Goal: Task Accomplishment & Management: Use online tool/utility

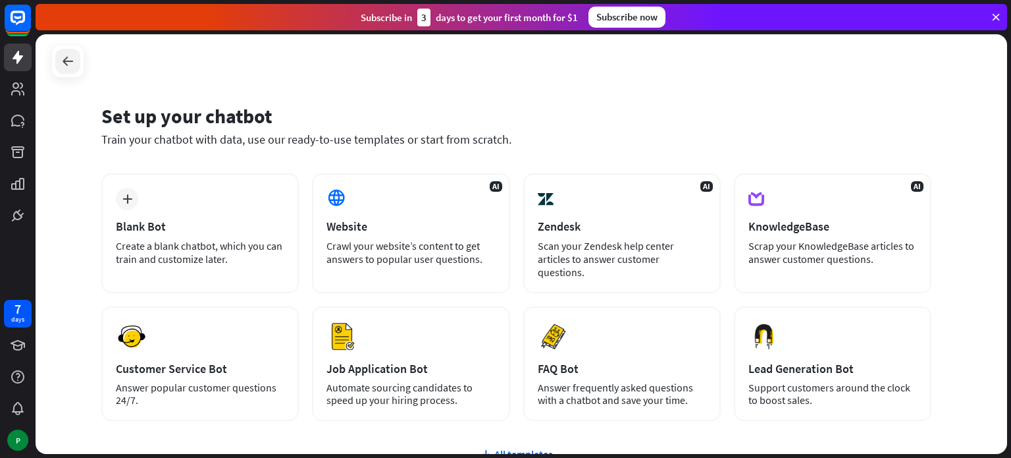
click at [74, 62] on icon at bounding box center [68, 61] width 16 height 16
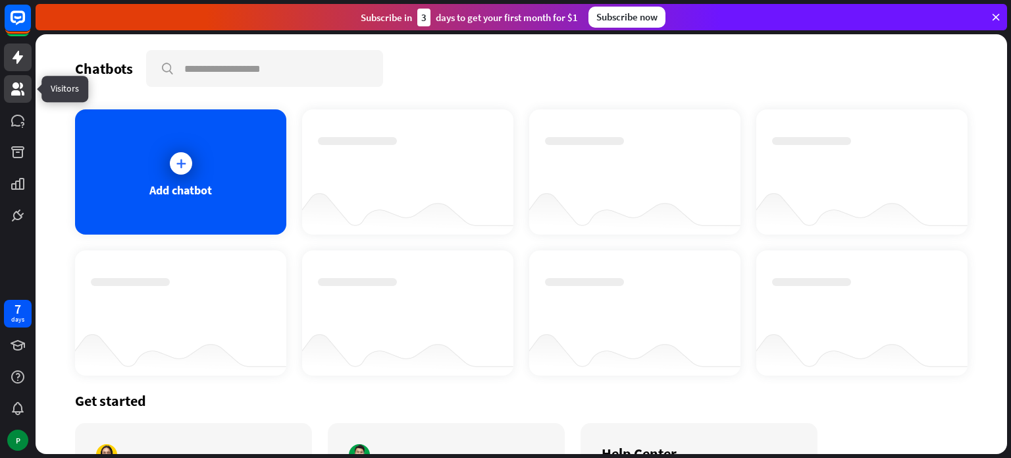
click at [15, 86] on icon at bounding box center [17, 88] width 13 height 13
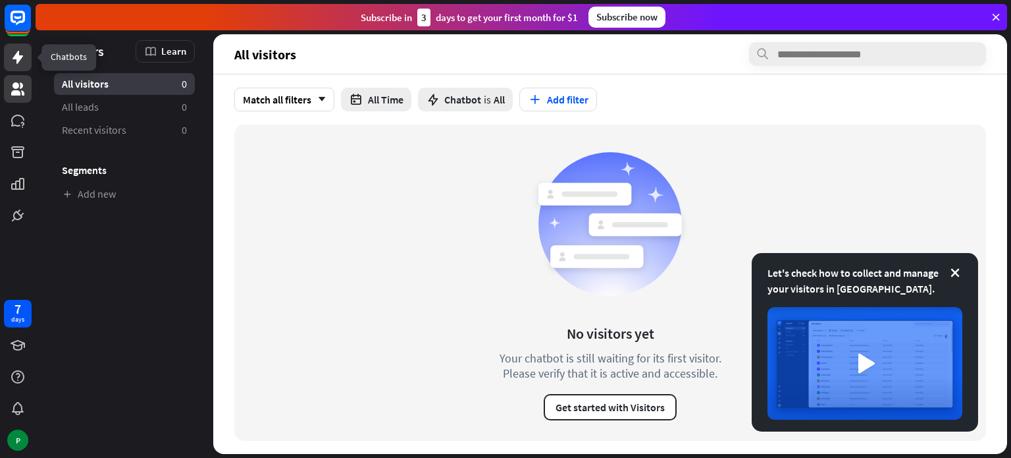
click at [14, 53] on icon at bounding box center [18, 57] width 16 height 16
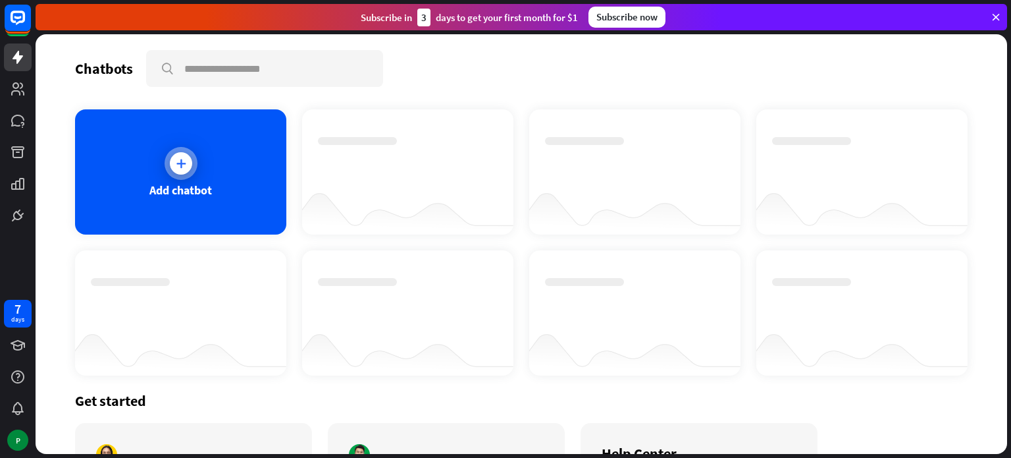
click at [176, 159] on icon at bounding box center [180, 163] width 13 height 13
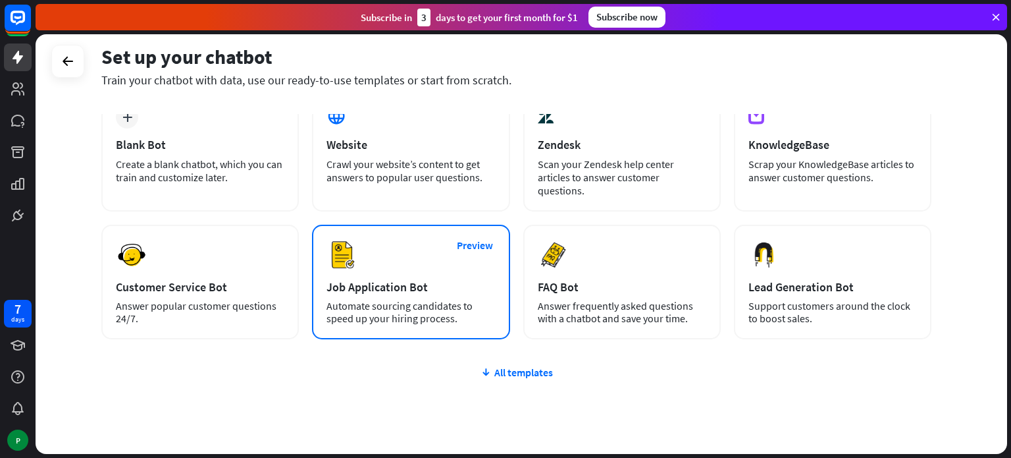
scroll to position [111, 0]
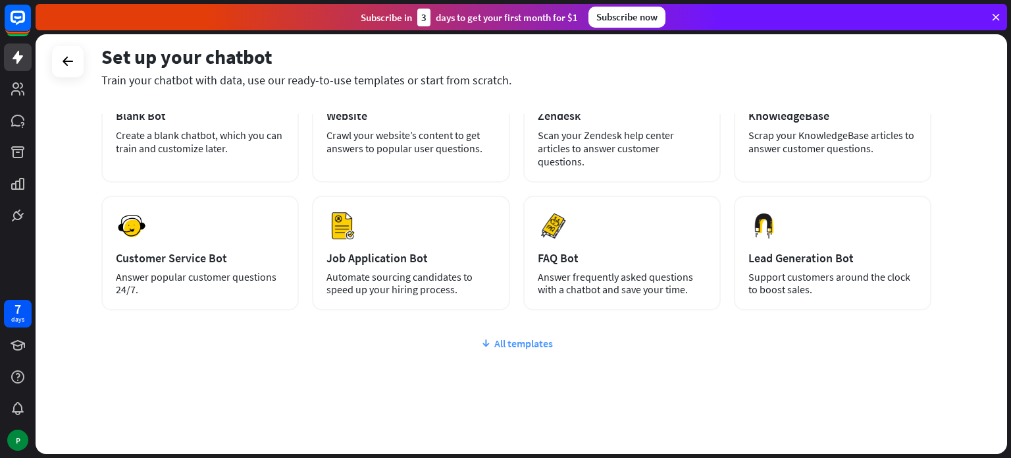
click at [527, 336] on div "All templates" at bounding box center [516, 342] width 830 height 13
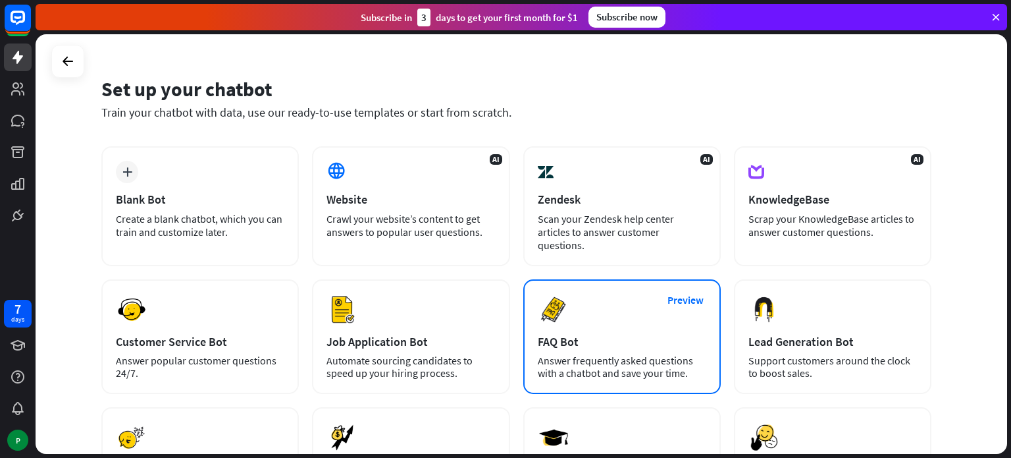
scroll to position [0, 0]
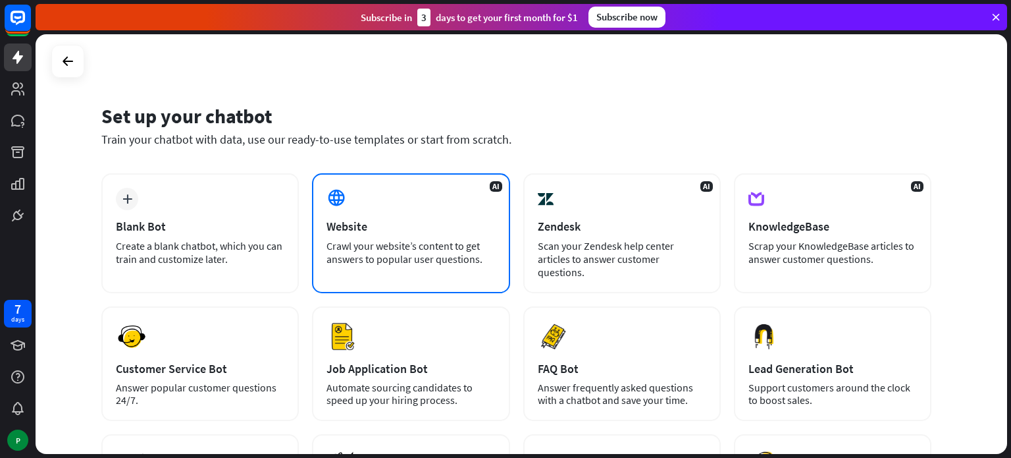
click at [388, 231] on div "Website" at bounding box center [411, 226] width 169 height 15
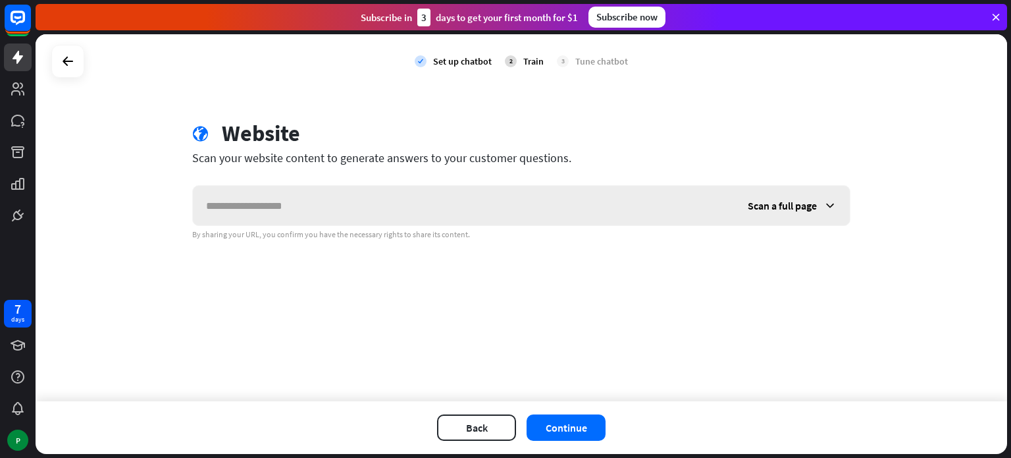
click at [814, 202] on span "Scan a full page" at bounding box center [782, 205] width 69 height 13
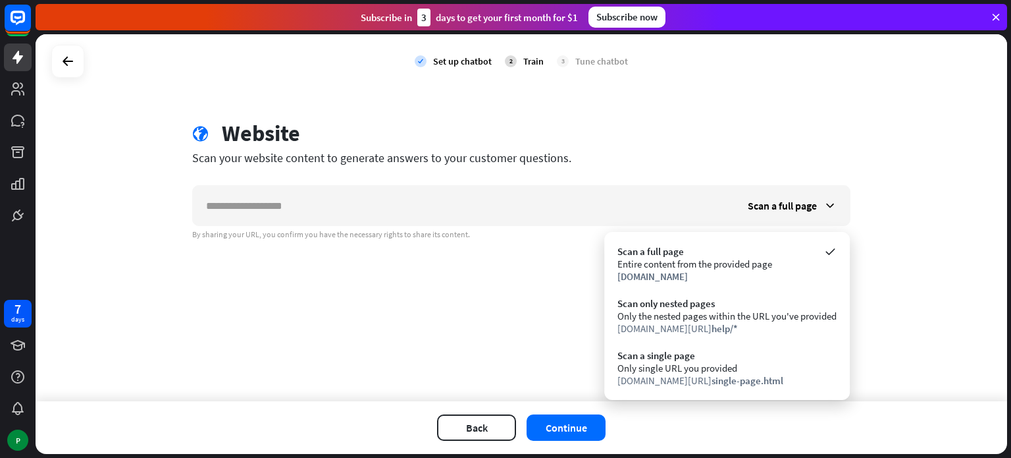
click at [486, 312] on div "check Set up chatbot 2 Train 3 Tune chatbot globe Website Scan your website con…" at bounding box center [522, 217] width 972 height 367
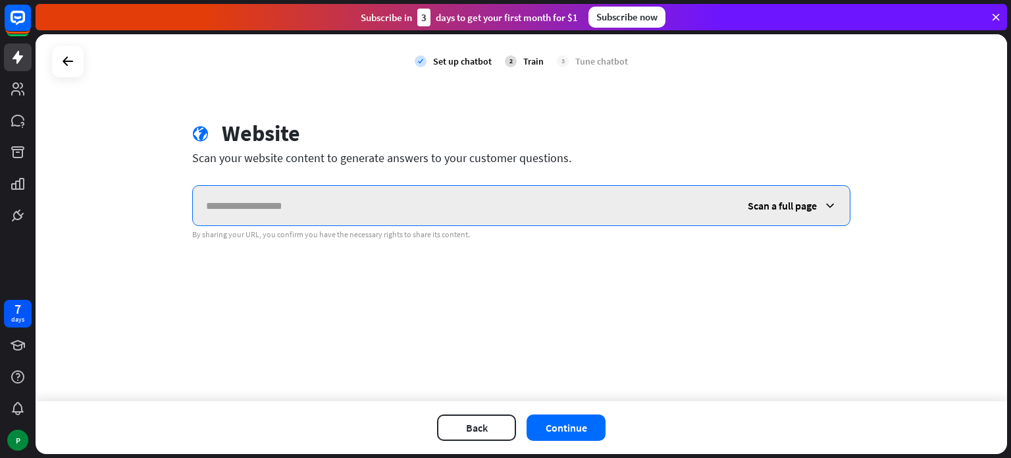
click at [277, 205] on input "text" at bounding box center [464, 206] width 542 height 40
paste input "**********"
type input "**********"
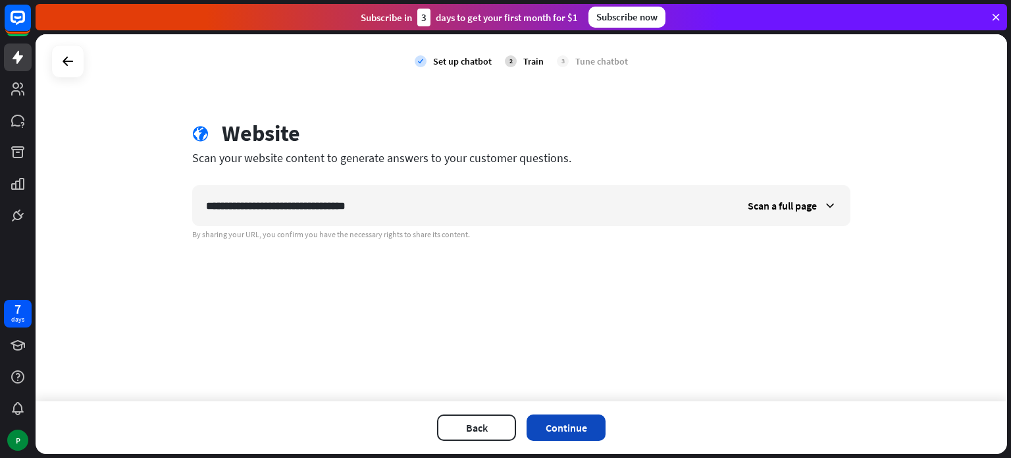
click at [568, 423] on button "Continue" at bounding box center [566, 427] width 79 height 26
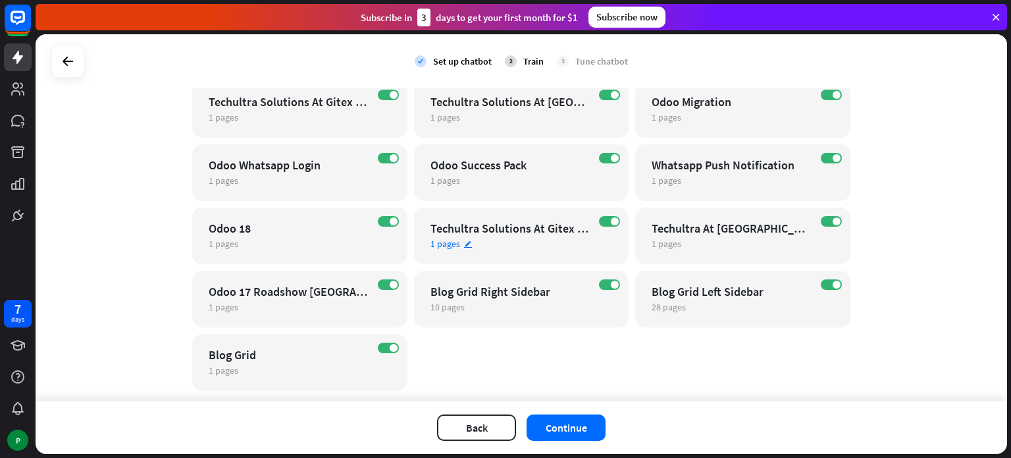
scroll to position [852, 0]
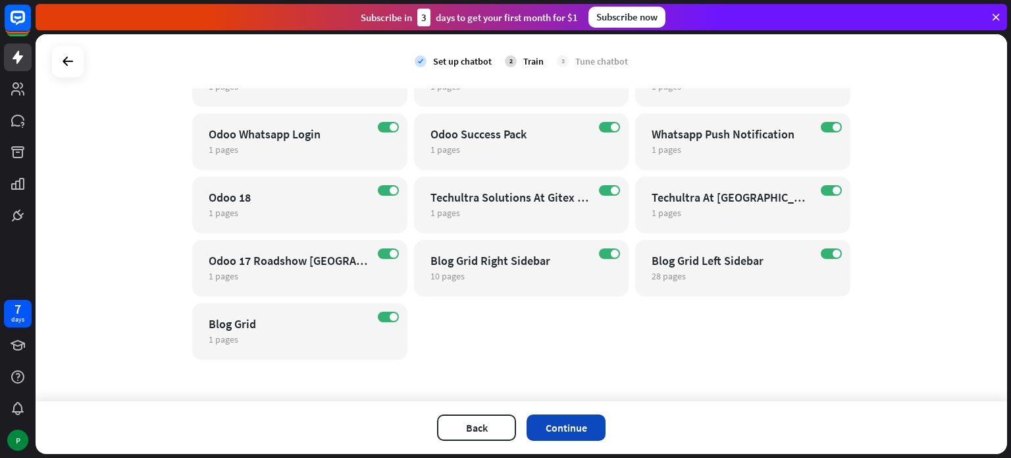
click at [577, 422] on button "Continue" at bounding box center [566, 427] width 79 height 26
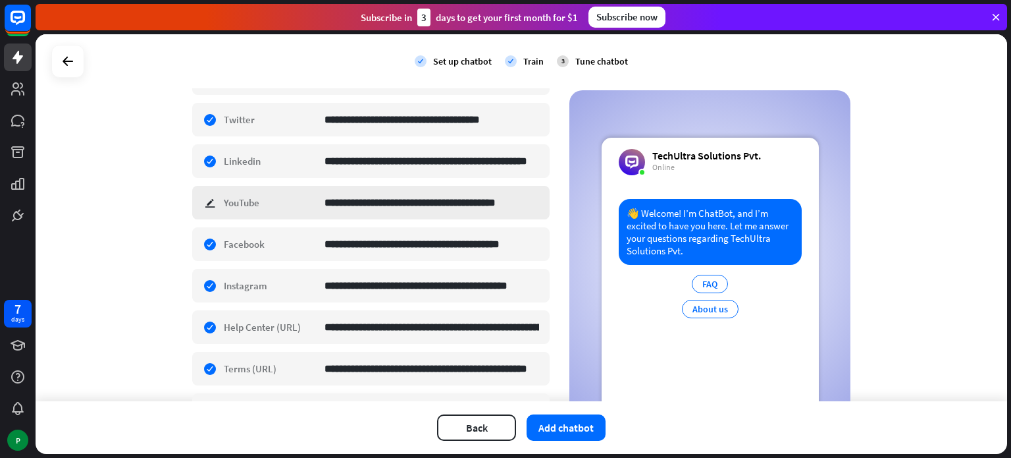
scroll to position [467, 0]
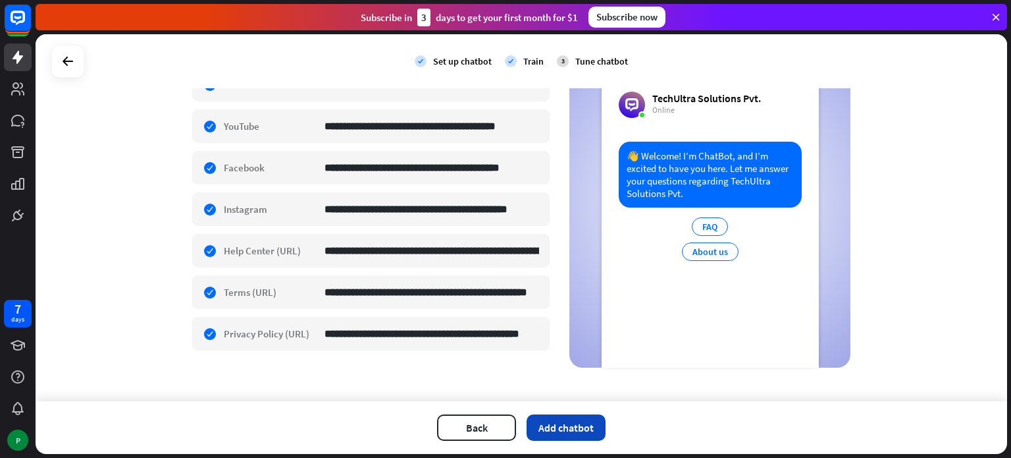
click at [560, 425] on button "Add chatbot" at bounding box center [566, 427] width 79 height 26
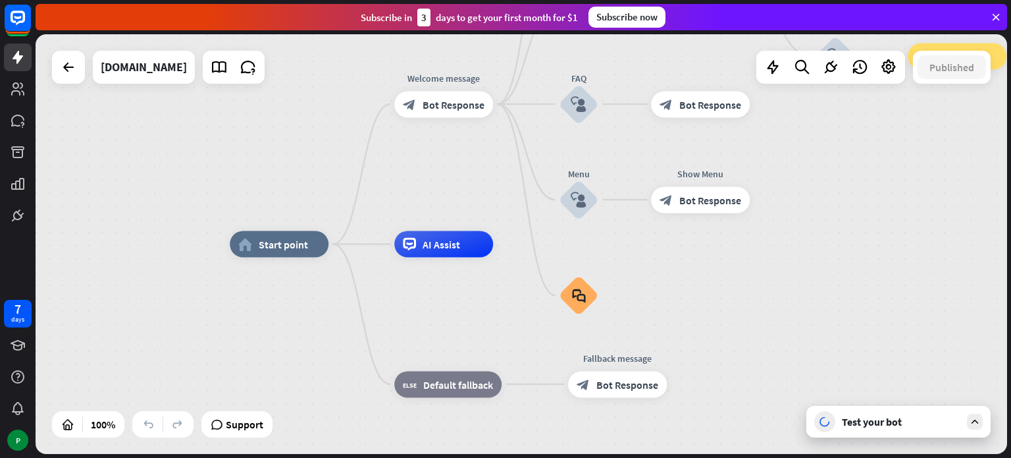
click at [976, 418] on icon at bounding box center [975, 421] width 12 height 12
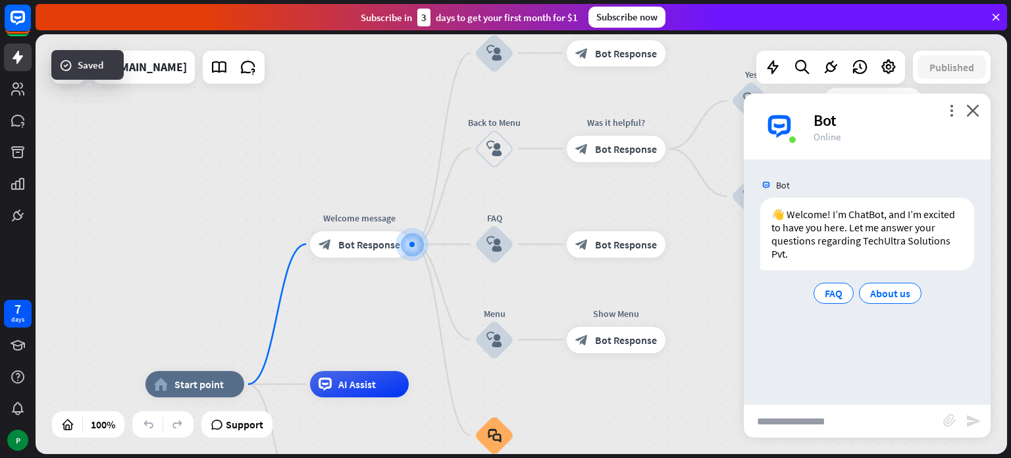
click at [790, 421] on input "text" at bounding box center [843, 420] width 199 height 33
type input "**********"
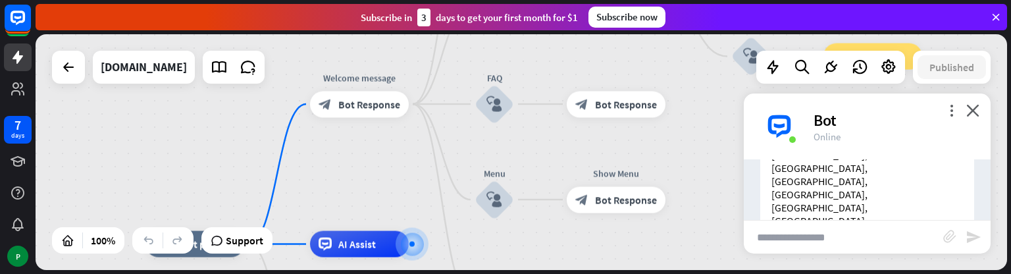
scroll to position [600, 0]
click at [803, 228] on input "text" at bounding box center [843, 237] width 199 height 33
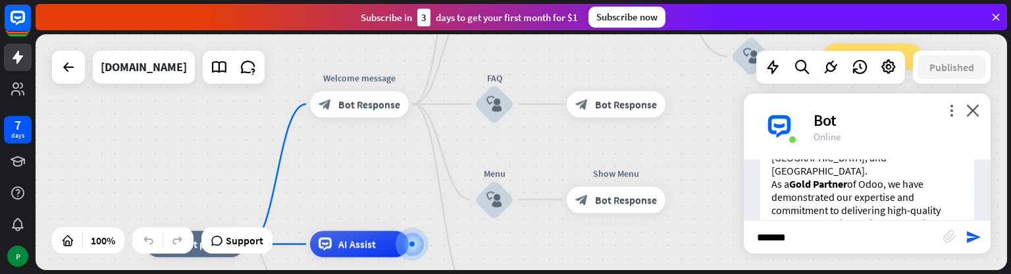
type input "*******"
click at [827, 243] on input "*******" at bounding box center [843, 237] width 199 height 33
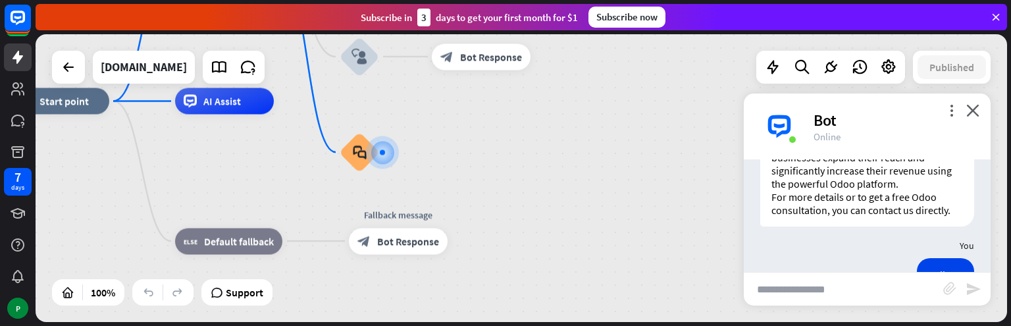
scroll to position [690, 0]
click at [843, 305] on span "Show JSON" at bounding box center [848, 311] width 48 height 13
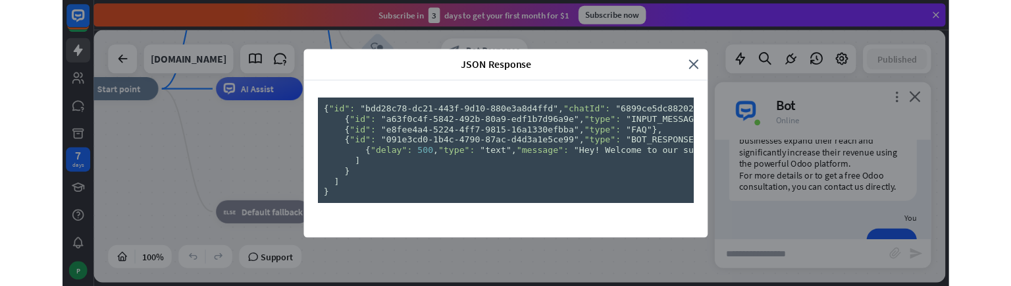
scroll to position [0, 0]
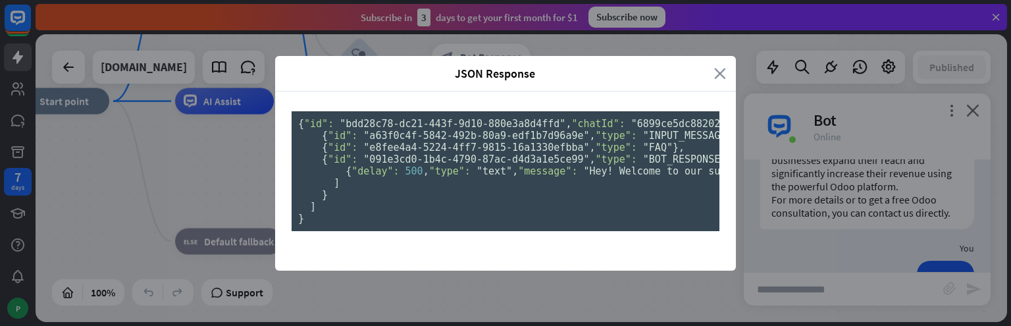
click at [716, 66] on icon "close" at bounding box center [720, 73] width 12 height 15
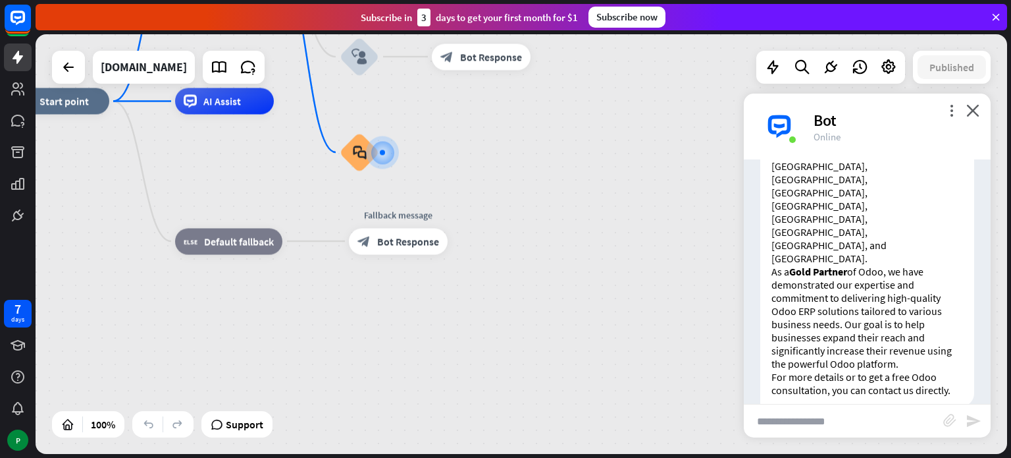
scroll to position [492, 0]
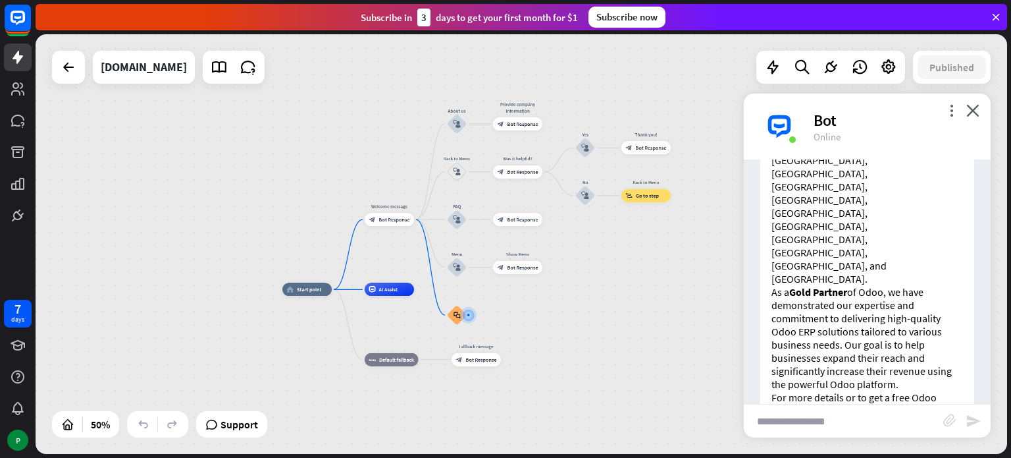
drag, startPoint x: 526, startPoint y: 201, endPoint x: 521, endPoint y: 291, distance: 90.3
click at [521, 292] on div "home_2 Start point Welcome message block_bot_response Bot Response About us blo…" at bounding box center [525, 394] width 486 height 210
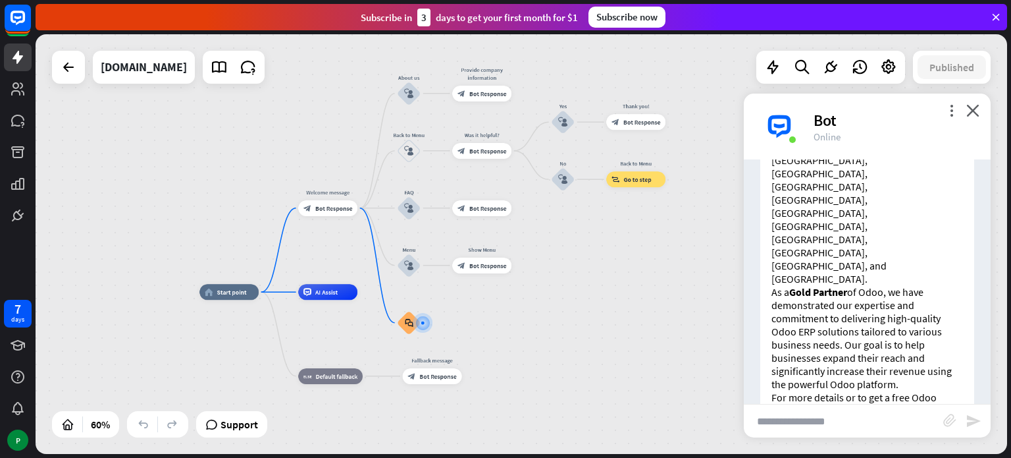
drag, startPoint x: 664, startPoint y: 269, endPoint x: 645, endPoint y: 286, distance: 26.1
click at [645, 286] on div "home_2 Start point Welcome message block_bot_response Bot Response About us blo…" at bounding box center [522, 243] width 972 height 419
click at [15, 49] on icon at bounding box center [18, 57] width 16 height 16
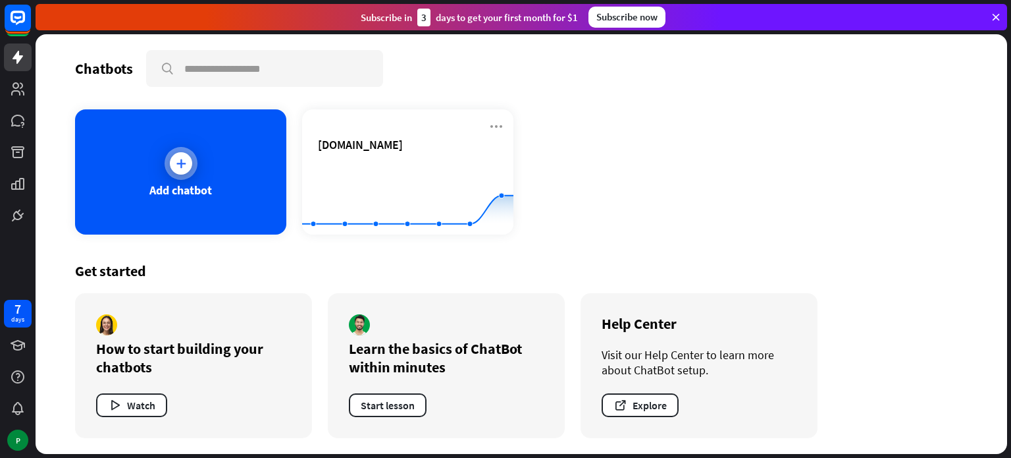
click at [182, 157] on icon at bounding box center [180, 163] width 13 height 13
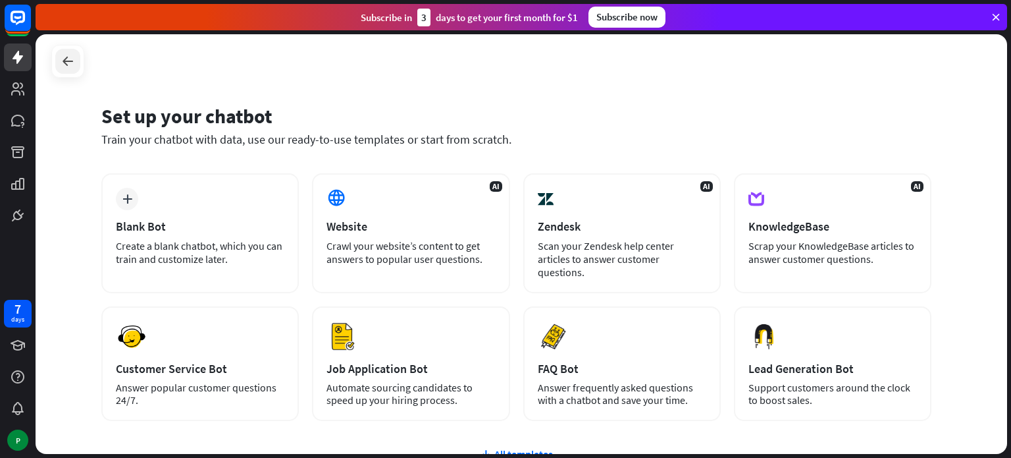
click at [68, 57] on icon at bounding box center [68, 61] width 16 height 16
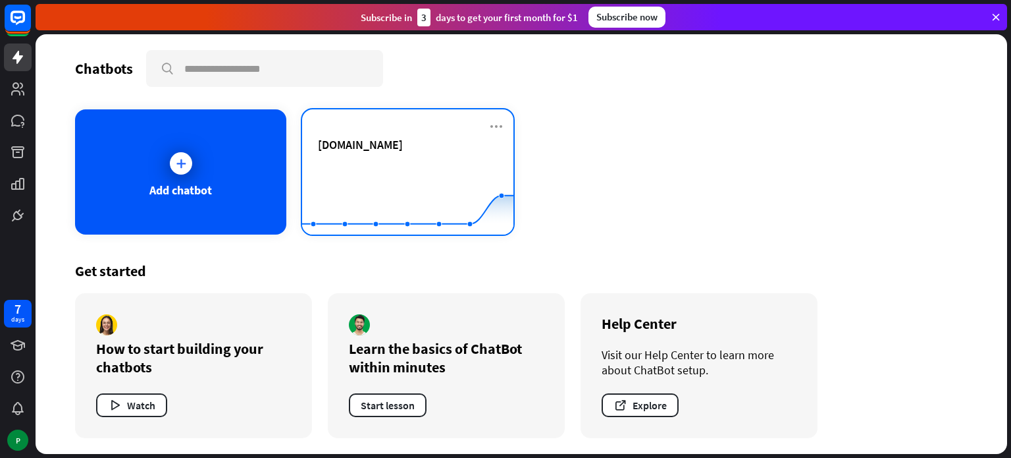
click at [413, 165] on rect at bounding box center [407, 202] width 211 height 82
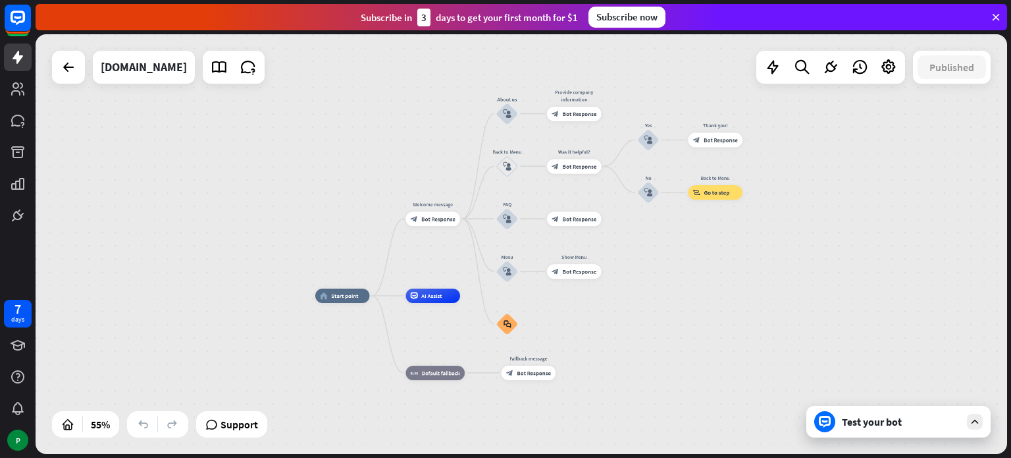
drag, startPoint x: 693, startPoint y: 261, endPoint x: 640, endPoint y: 315, distance: 75.4
click at [640, 315] on div "home_2 Start point Welcome message block_bot_response Bot Response About us blo…" at bounding box center [582, 411] width 535 height 230
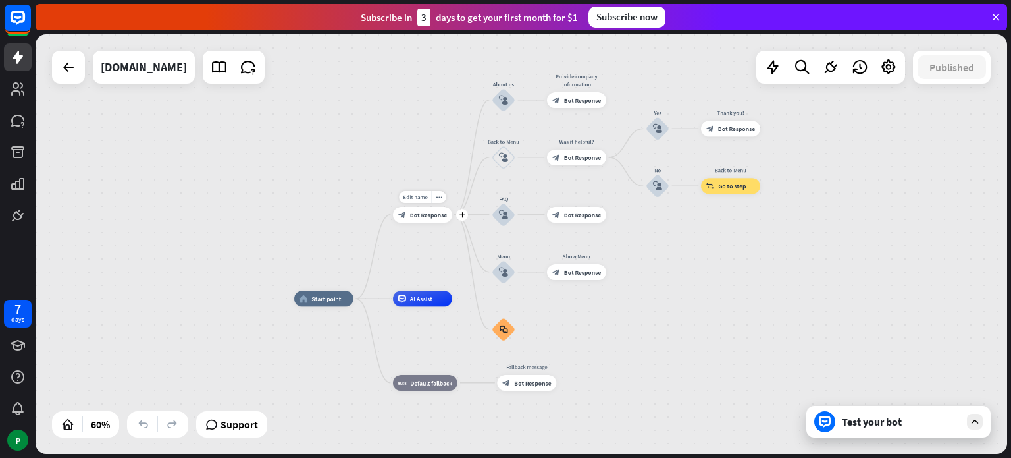
click at [429, 223] on div "Edit name more_horiz plus Welcome message block_bot_response Bot Response" at bounding box center [422, 215] width 59 height 16
click at [433, 218] on span "Bot Response" at bounding box center [428, 215] width 37 height 8
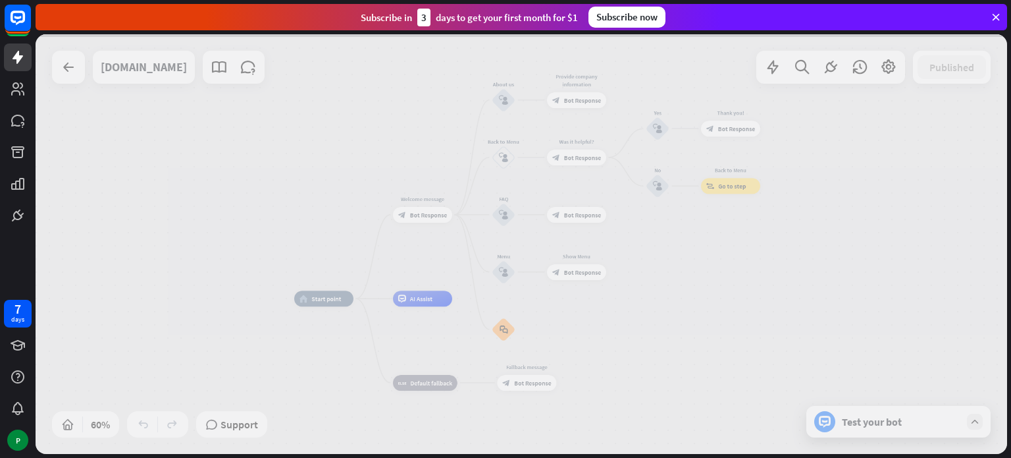
click at [433, 218] on div at bounding box center [522, 243] width 972 height 419
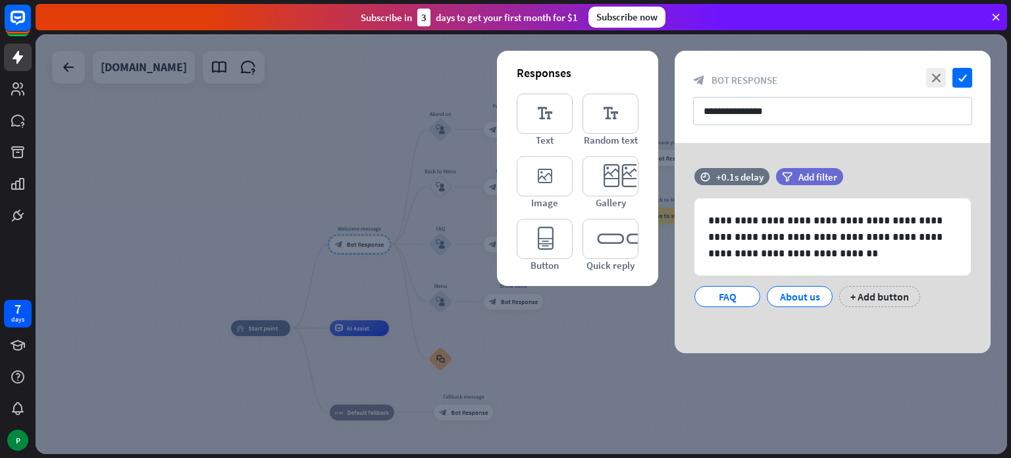
click at [356, 107] on div at bounding box center [522, 243] width 972 height 419
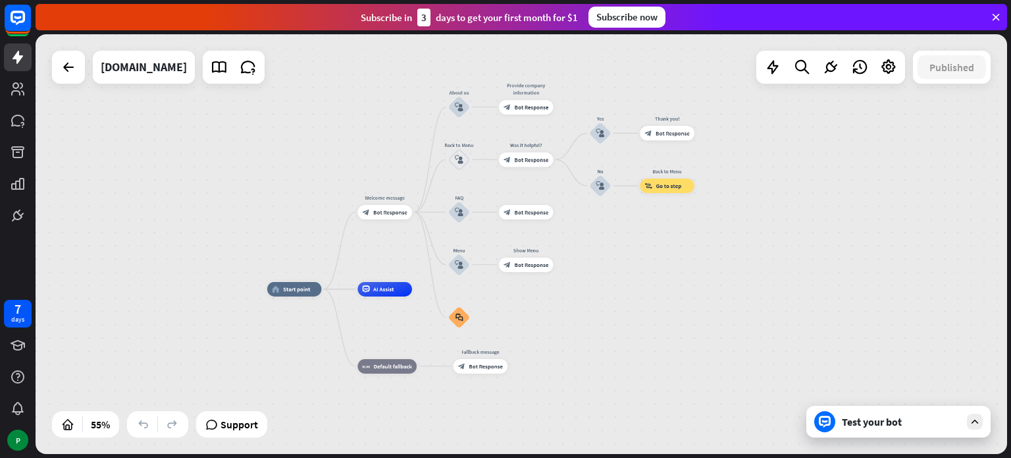
drag, startPoint x: 616, startPoint y: 292, endPoint x: 627, endPoint y: 250, distance: 43.6
click at [627, 250] on div "home_2 Start point Welcome message block_bot_response Bot Response About us blo…" at bounding box center [522, 243] width 972 height 419
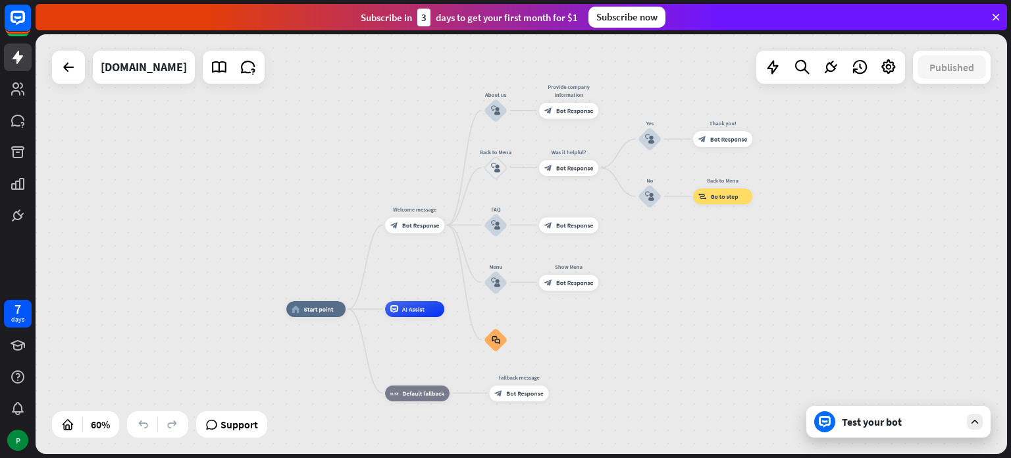
drag, startPoint x: 616, startPoint y: 236, endPoint x: 661, endPoint y: 266, distance: 53.7
click at [661, 266] on div "home_2 Start point Welcome message block_bot_response Bot Response About us blo…" at bounding box center [522, 243] width 972 height 419
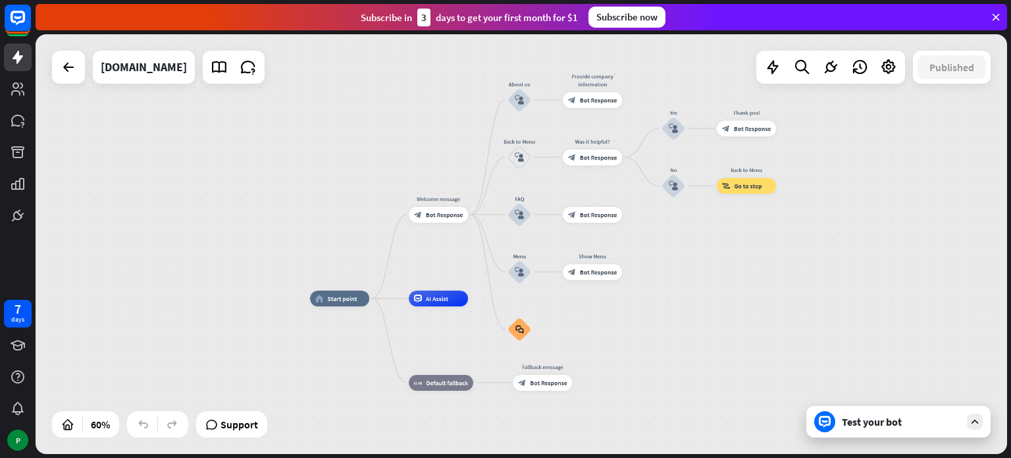
drag, startPoint x: 637, startPoint y: 273, endPoint x: 661, endPoint y: 262, distance: 25.9
click at [661, 262] on div "home_2 Start point Welcome message block_bot_response Bot Response About us blo…" at bounding box center [522, 243] width 972 height 419
click at [68, 73] on icon at bounding box center [69, 67] width 16 height 16
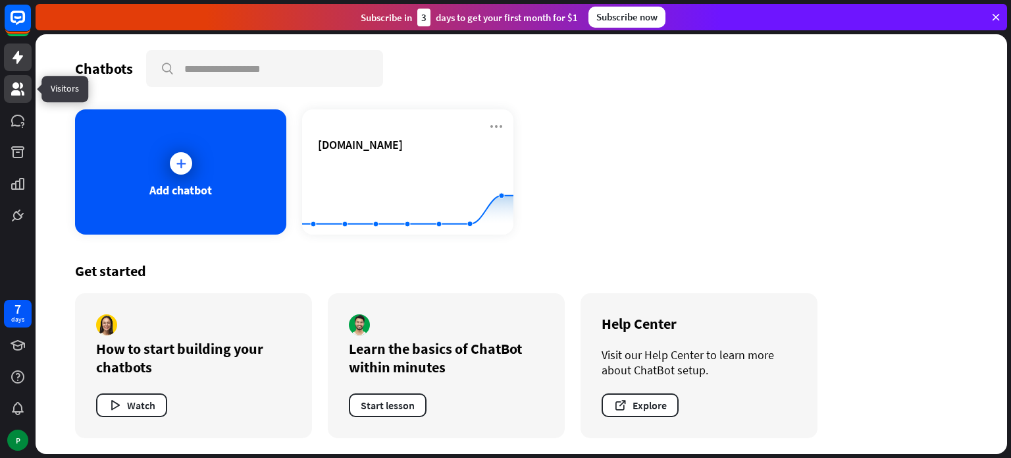
click at [11, 86] on icon at bounding box center [18, 89] width 16 height 16
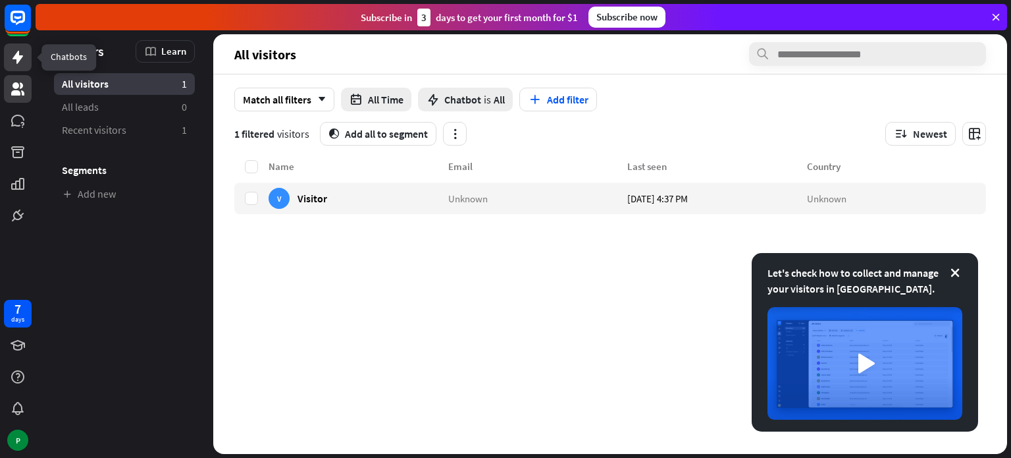
click at [19, 60] on icon at bounding box center [18, 57] width 11 height 13
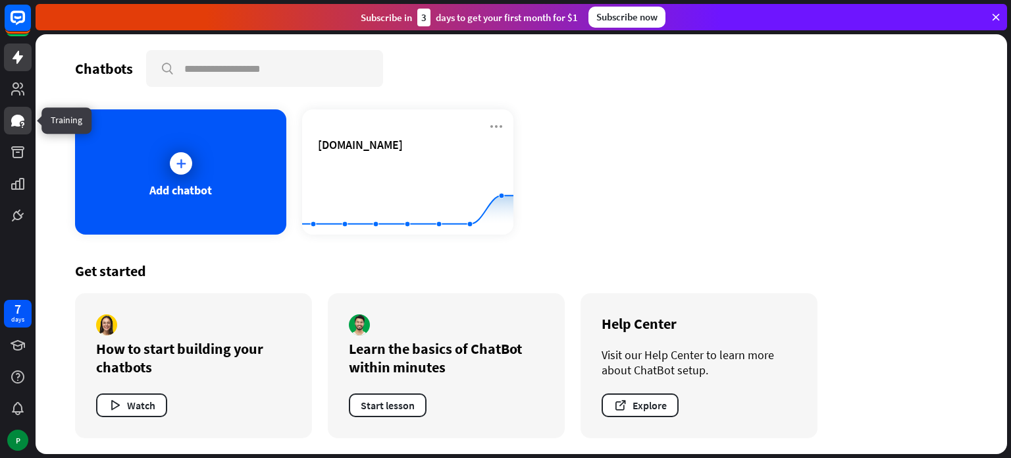
click at [19, 120] on icon at bounding box center [17, 121] width 13 height 12
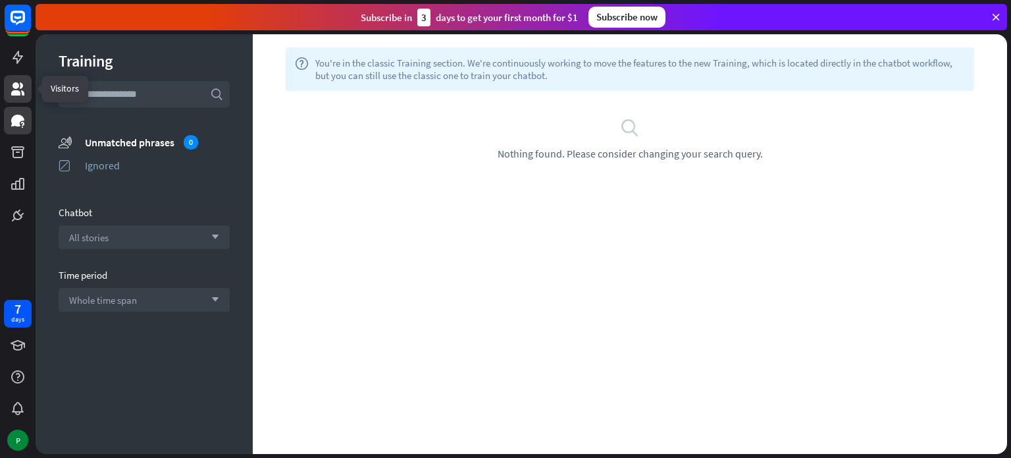
click at [18, 86] on icon at bounding box center [17, 88] width 13 height 13
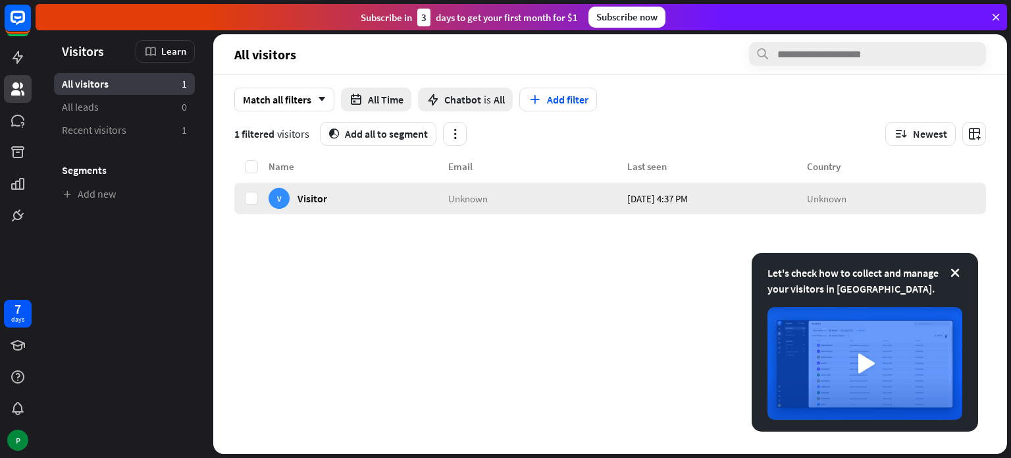
click at [309, 198] on span "Visitor" at bounding box center [313, 198] width 30 height 13
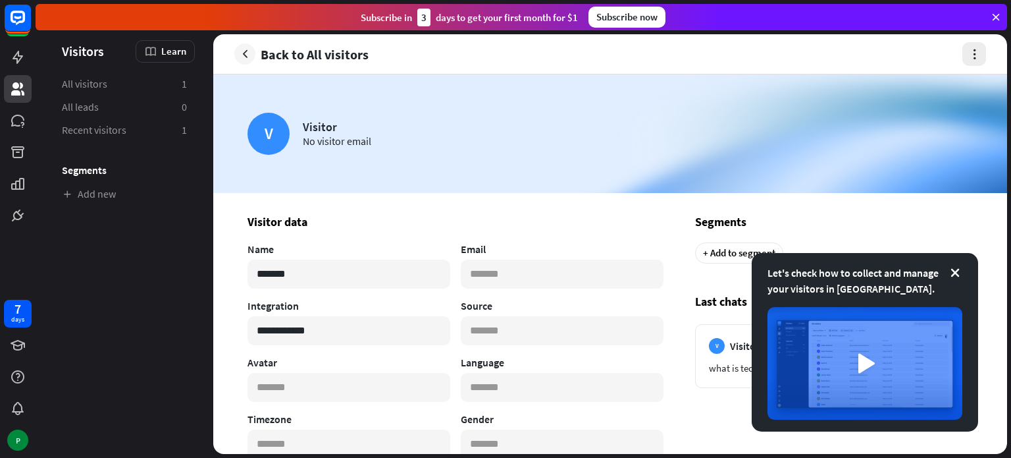
click at [976, 45] on button "button" at bounding box center [975, 54] width 24 height 24
click at [479, 136] on article "V Visitor No visitor email" at bounding box center [611, 134] width 726 height 42
click at [242, 49] on icon "button" at bounding box center [245, 54] width 14 height 14
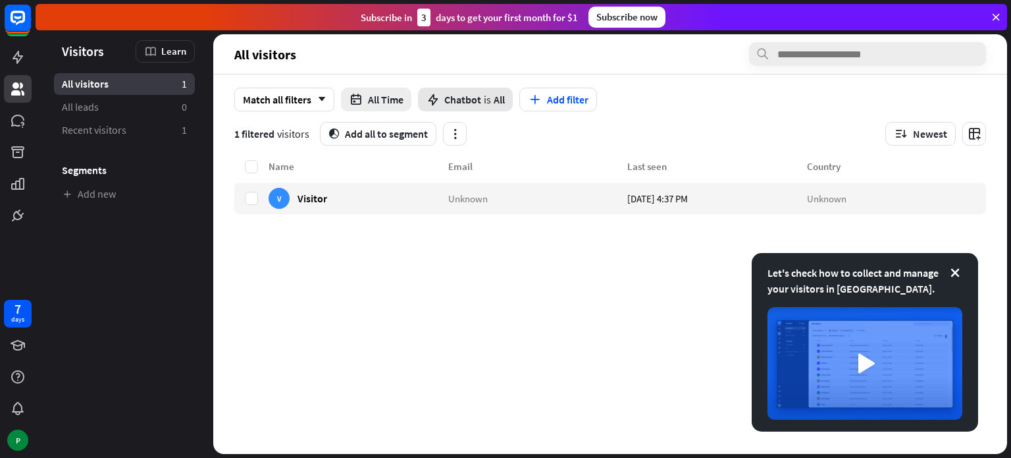
click at [456, 101] on span "Chatbot" at bounding box center [462, 99] width 37 height 13
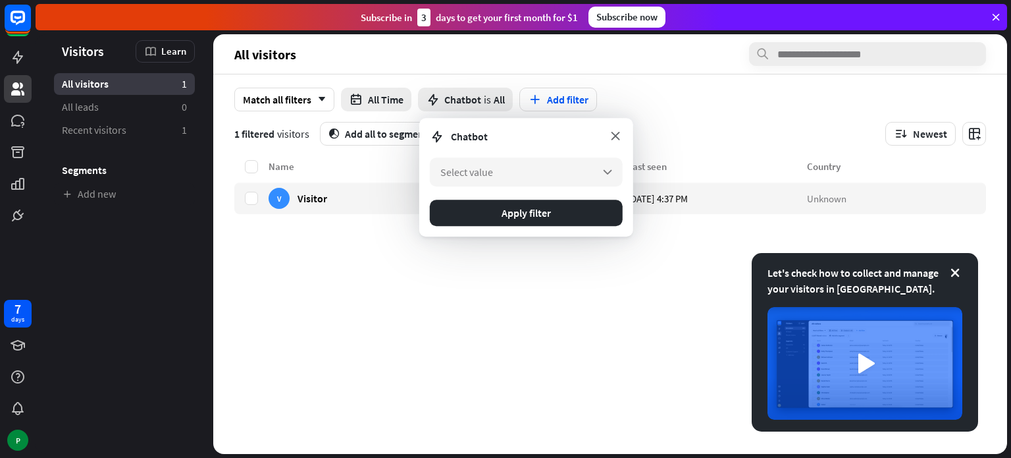
click at [618, 132] on icon at bounding box center [615, 135] width 14 height 14
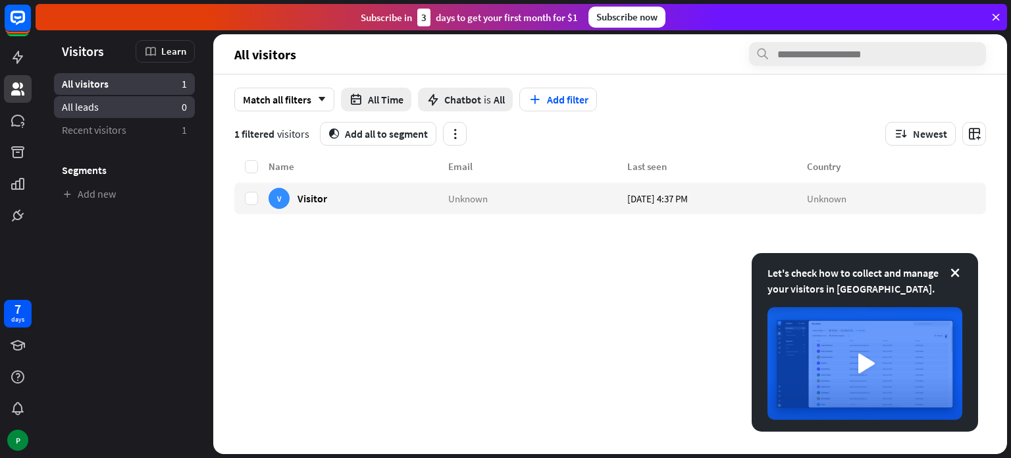
click at [93, 106] on span "All leads" at bounding box center [80, 107] width 37 height 14
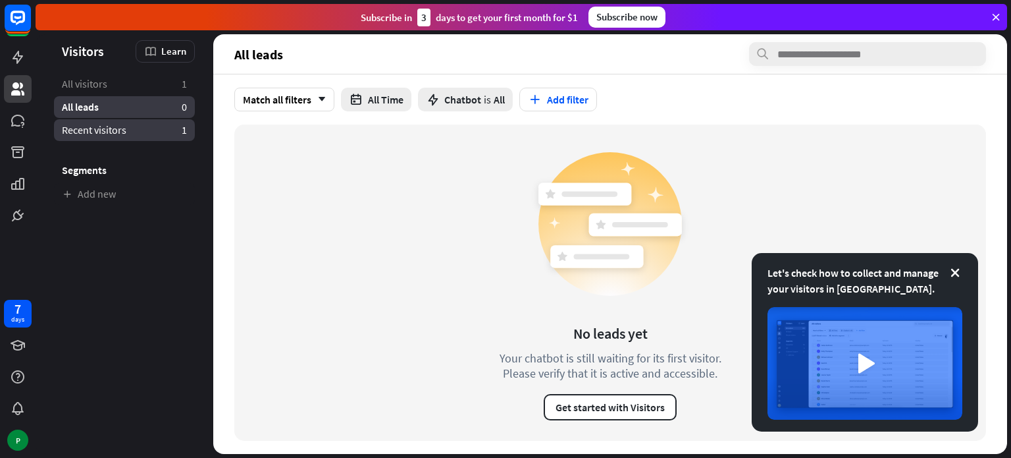
click at [97, 124] on span "Recent visitors" at bounding box center [94, 130] width 65 height 14
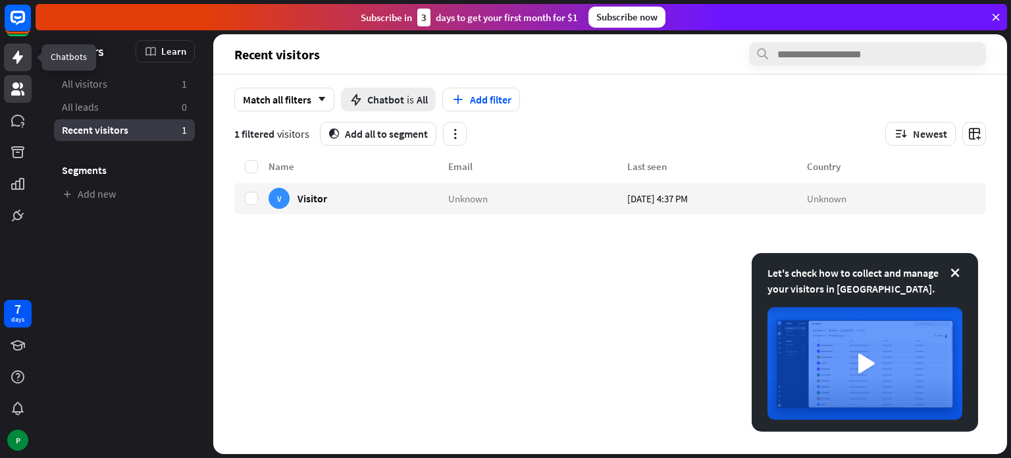
click at [14, 55] on icon at bounding box center [18, 57] width 16 height 16
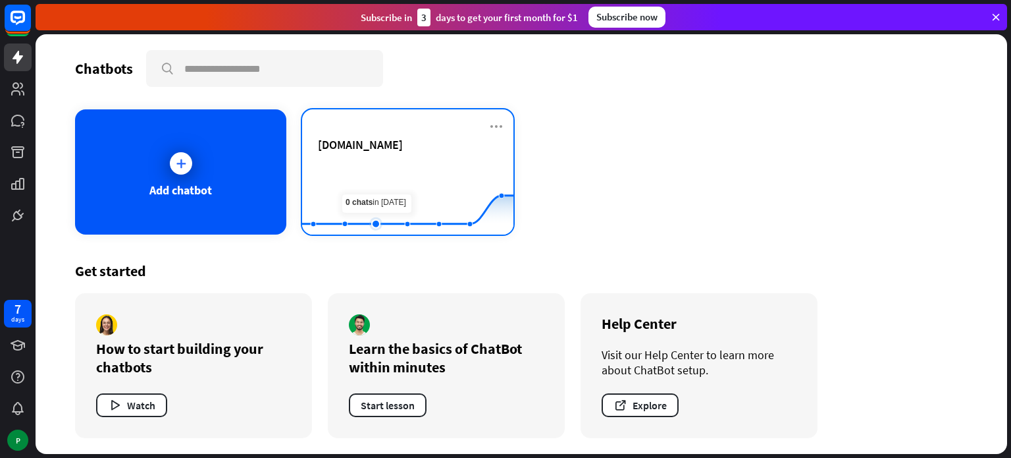
click at [391, 175] on rect at bounding box center [407, 202] width 211 height 82
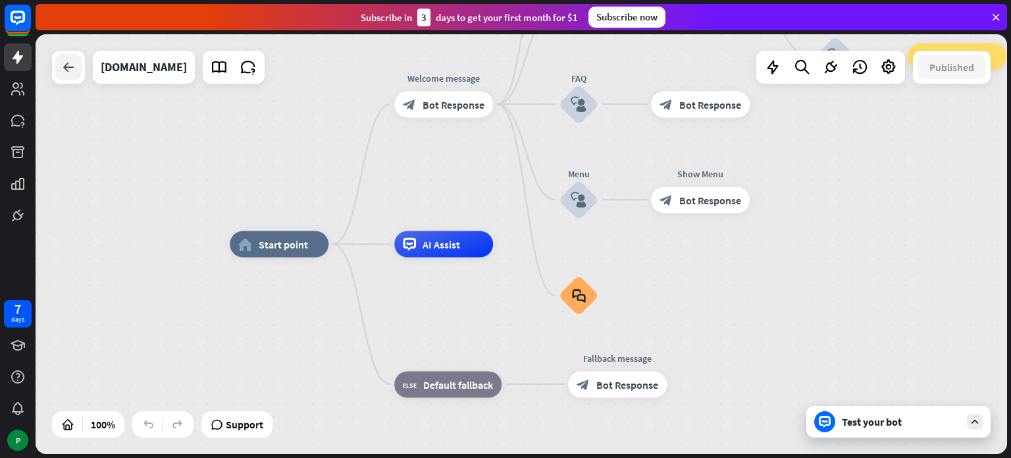
click at [68, 73] on icon at bounding box center [69, 67] width 16 height 16
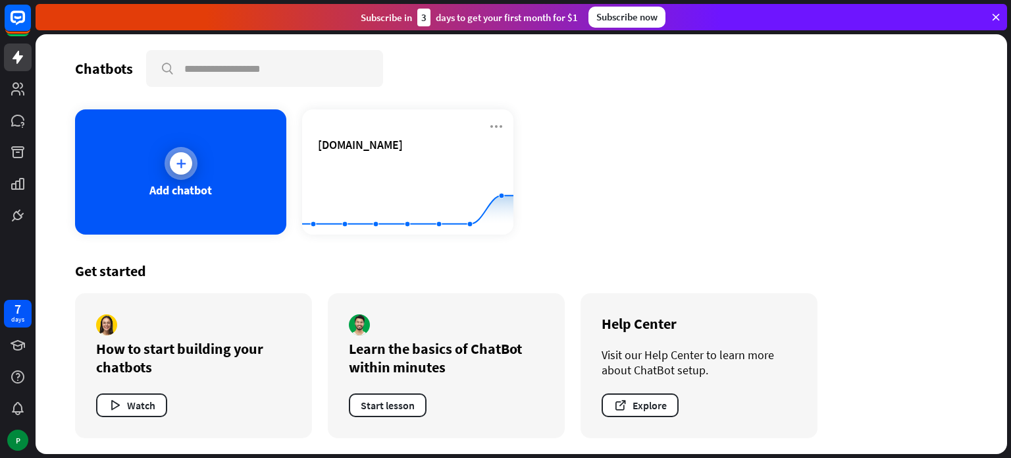
click at [188, 176] on div at bounding box center [181, 163] width 33 height 33
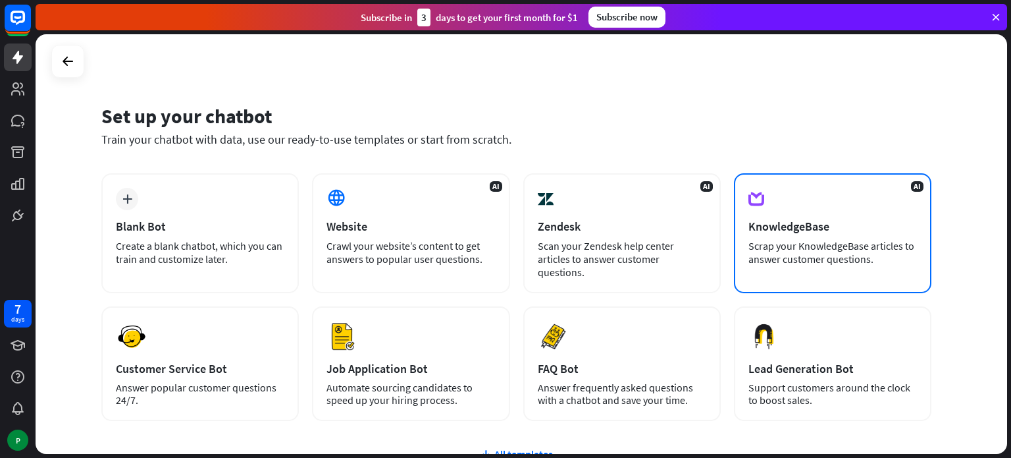
click at [802, 221] on div "KnowledgeBase" at bounding box center [833, 226] width 169 height 15
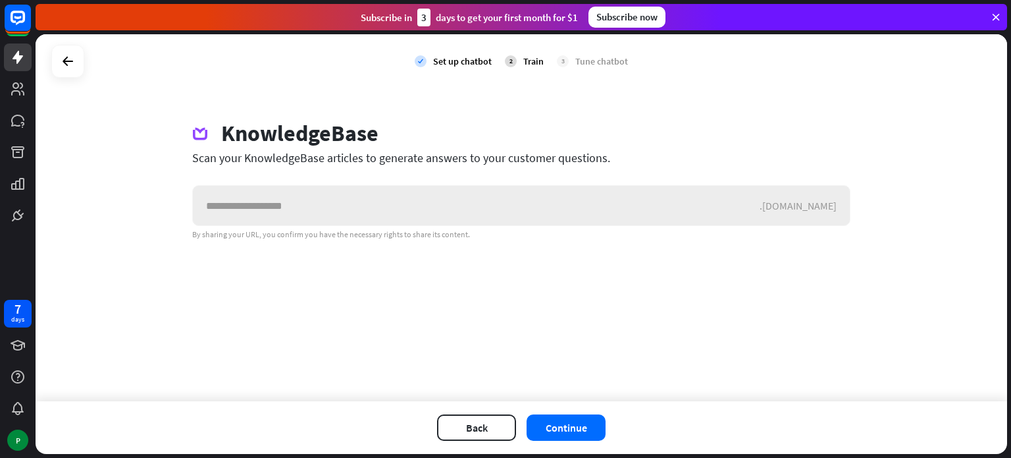
click at [271, 207] on input "text" at bounding box center [476, 206] width 567 height 40
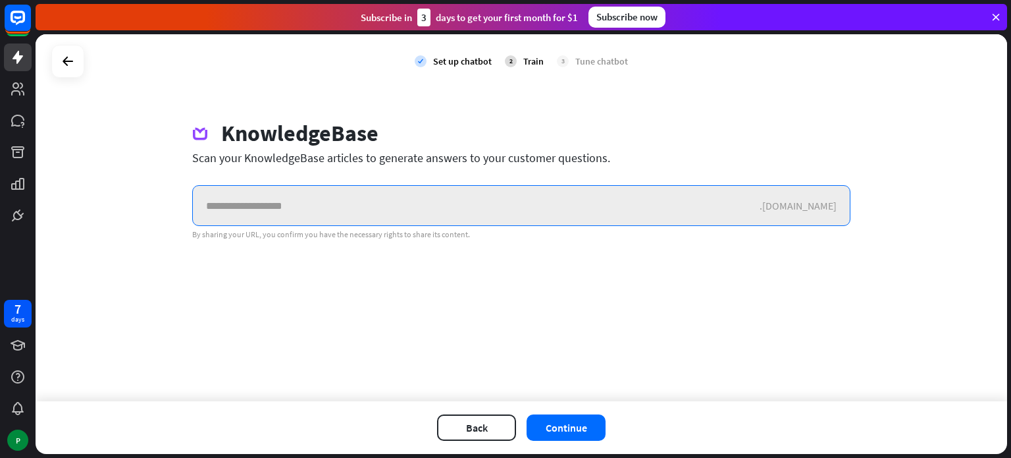
click at [277, 215] on input "text" at bounding box center [476, 206] width 567 height 40
paste input "**********"
type input "**********"
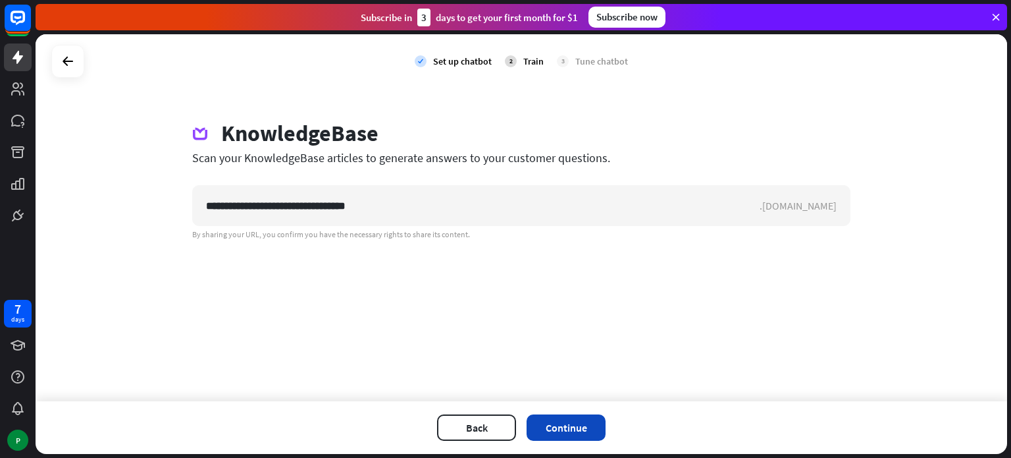
click at [566, 424] on button "Continue" at bounding box center [566, 427] width 79 height 26
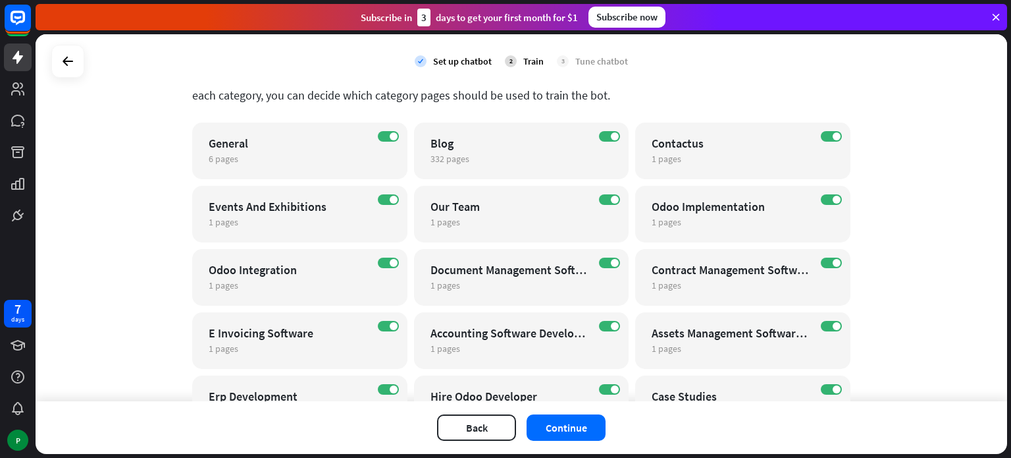
scroll to position [329, 0]
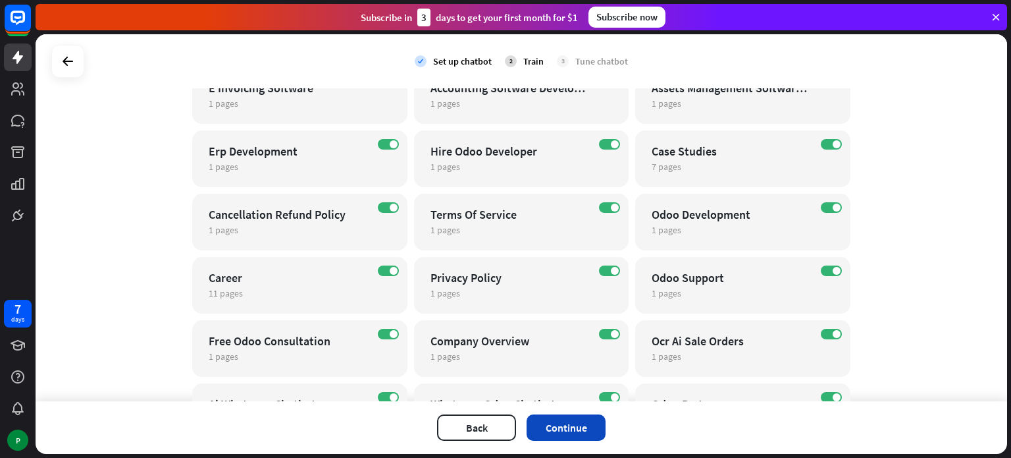
click at [569, 428] on button "Continue" at bounding box center [566, 427] width 79 height 26
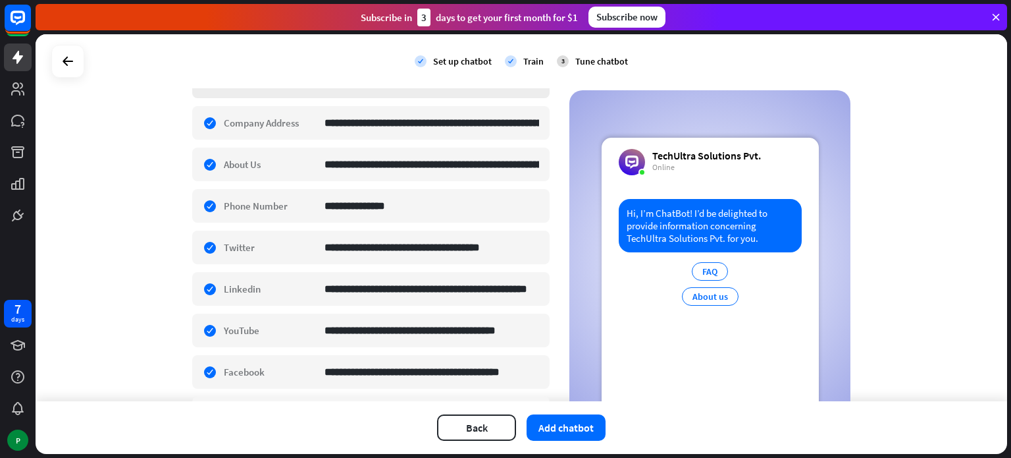
scroll to position [467, 0]
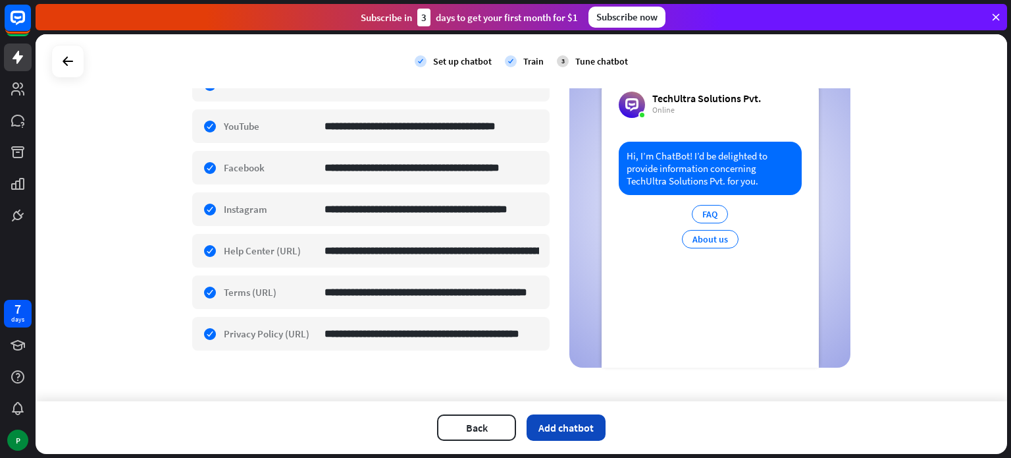
click at [577, 422] on button "Add chatbot" at bounding box center [566, 427] width 79 height 26
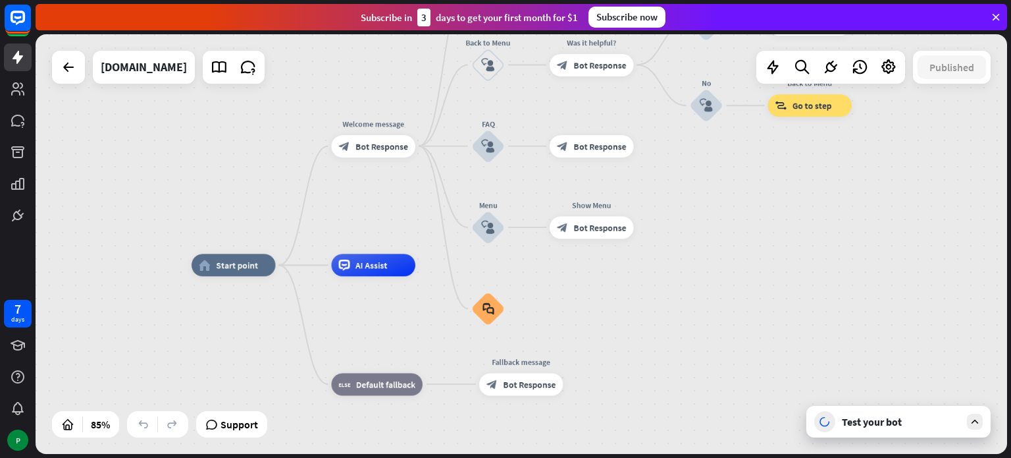
drag, startPoint x: 679, startPoint y: 278, endPoint x: 576, endPoint y: 296, distance: 104.8
click at [576, 296] on div "home_2 Start point Welcome message block_bot_response Bot Response About us blo…" at bounding box center [605, 443] width 826 height 356
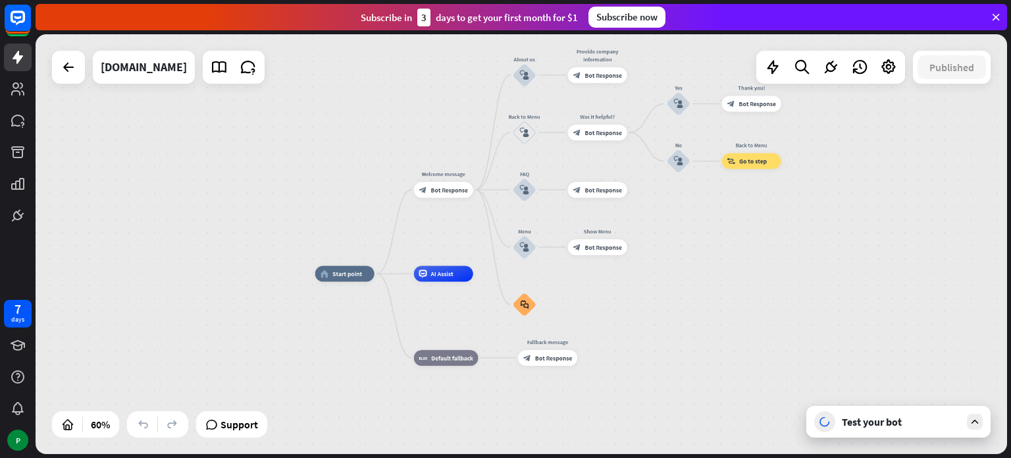
click at [881, 418] on div "Test your bot" at bounding box center [901, 421] width 119 height 13
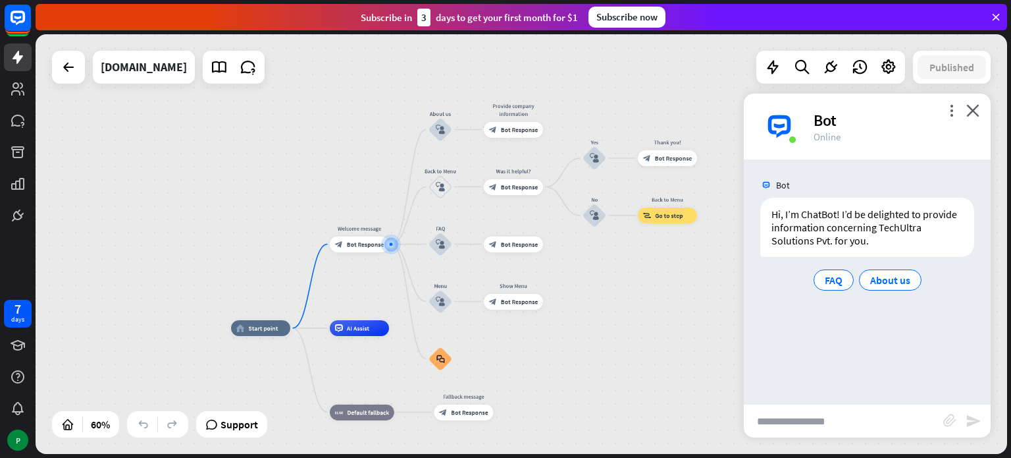
click at [980, 109] on div "more_vert close Bot Online" at bounding box center [867, 126] width 247 height 66
click at [974, 112] on icon "close" at bounding box center [972, 110] width 13 height 13
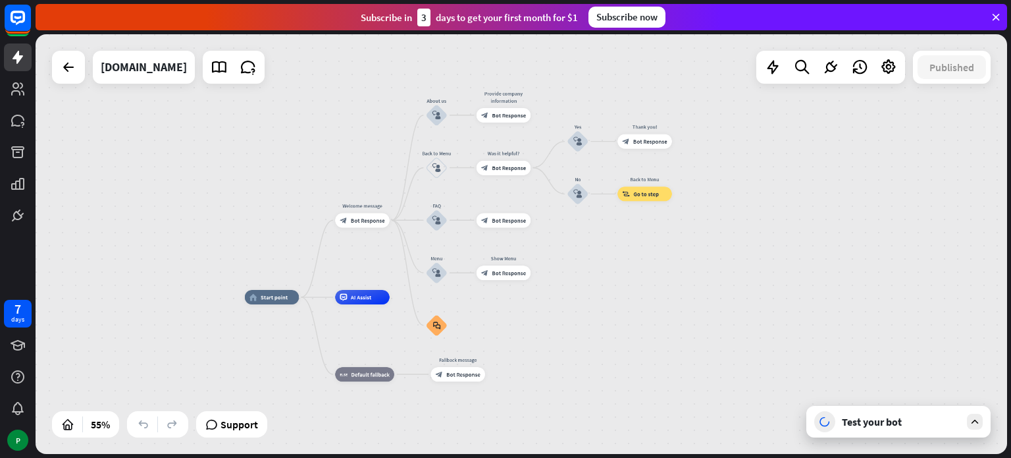
drag, startPoint x: 674, startPoint y: 309, endPoint x: 651, endPoint y: 283, distance: 34.5
click at [651, 283] on div "home_2 Start point Welcome message block_bot_response Bot Response About us blo…" at bounding box center [522, 243] width 972 height 419
click at [145, 427] on icon at bounding box center [142, 423] width 13 height 13
click at [182, 425] on div at bounding box center [172, 423] width 21 height 21
click at [232, 426] on span "Support" at bounding box center [240, 423] width 38 height 21
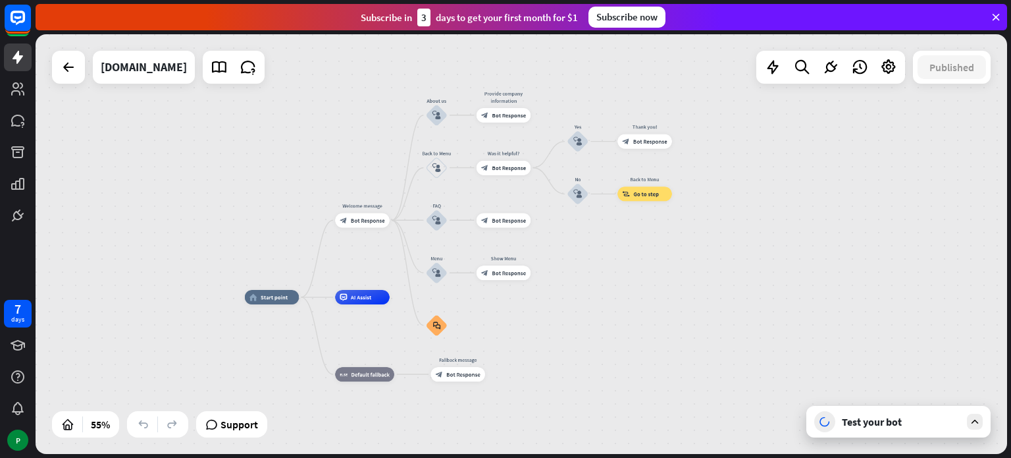
click at [734, 221] on div "home_2 Start point Welcome message block_bot_response Bot Response About us blo…" at bounding box center [522, 243] width 972 height 419
click at [825, 421] on icon at bounding box center [824, 421] width 13 height 13
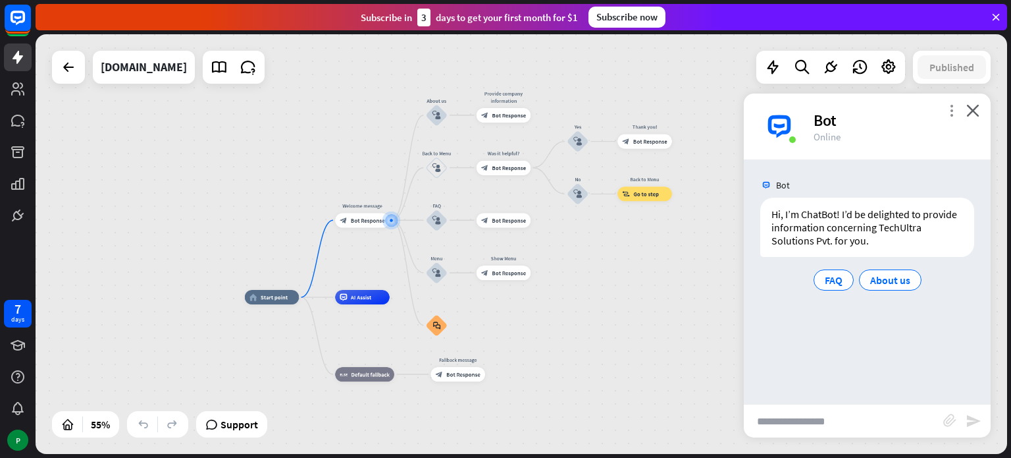
click at [953, 107] on icon "more_vert" at bounding box center [951, 110] width 13 height 13
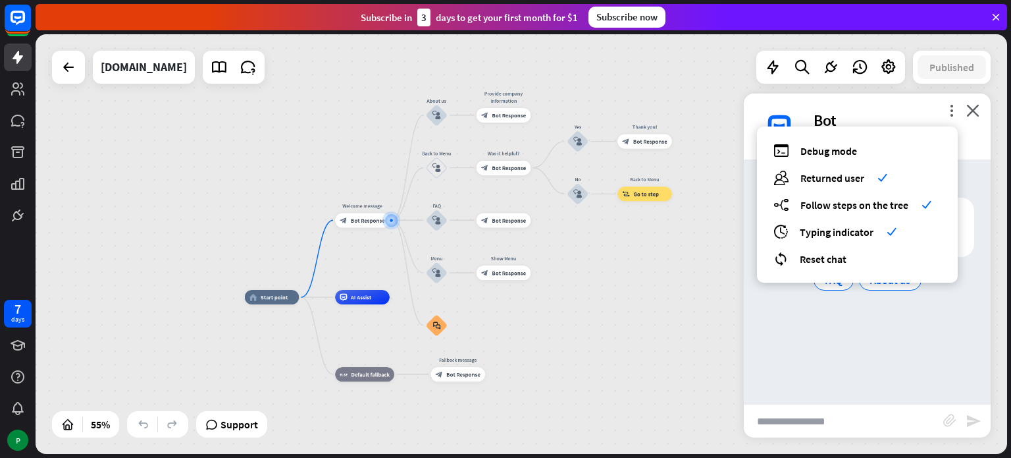
click at [979, 167] on div "Bot Hi, I’m ChatBot! I’d be delighted to provide information concerning TechUlt…" at bounding box center [867, 281] width 247 height 244
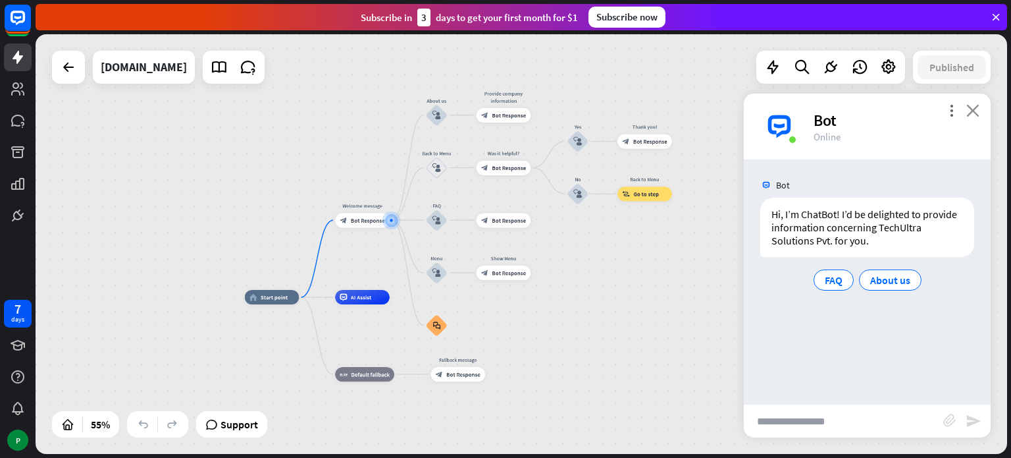
click at [977, 111] on icon "close" at bounding box center [972, 110] width 13 height 13
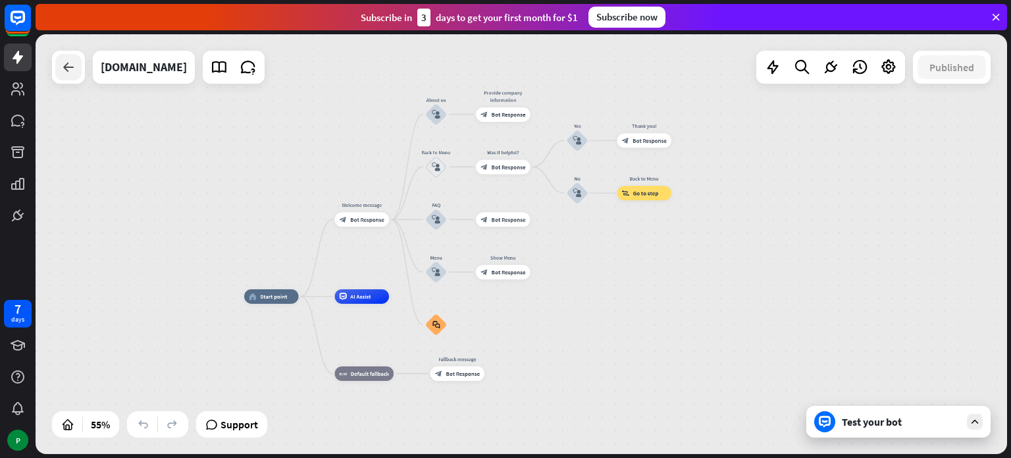
click at [63, 70] on icon at bounding box center [69, 67] width 16 height 16
